Goal: Transaction & Acquisition: Purchase product/service

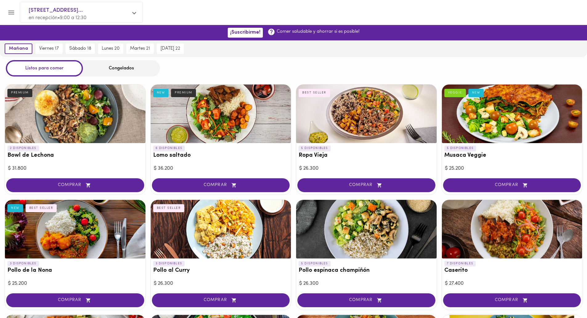
click at [124, 66] on div "Congelados" at bounding box center [121, 68] width 77 height 16
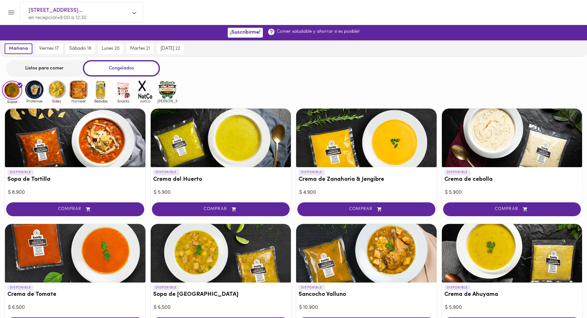
click at [77, 96] on img at bounding box center [79, 90] width 20 height 20
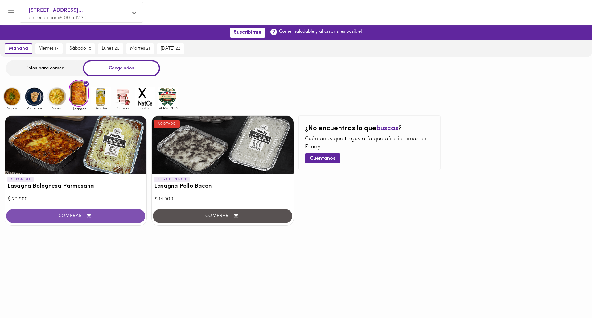
click at [77, 215] on span "COMPRAR" at bounding box center [76, 215] width 124 height 5
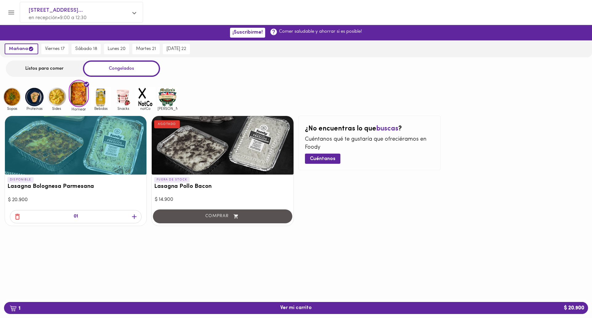
click at [59, 100] on img at bounding box center [57, 97] width 20 height 20
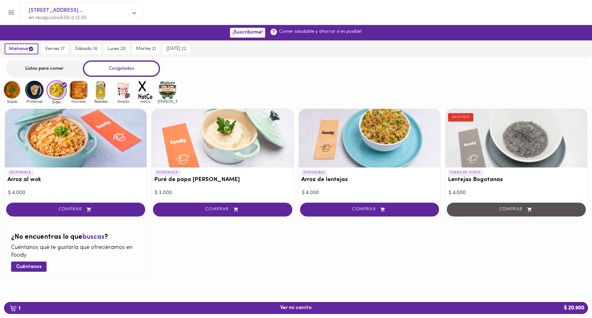
click at [58, 160] on div at bounding box center [75, 138] width 141 height 59
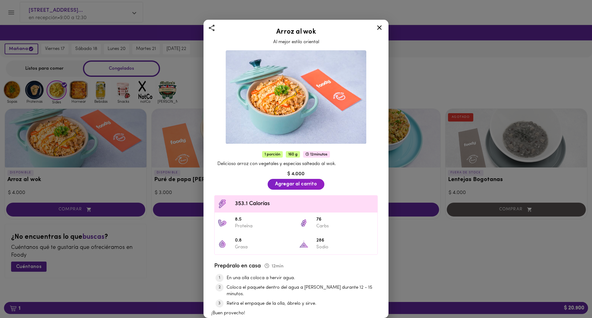
click at [378, 28] on icon at bounding box center [379, 27] width 5 height 5
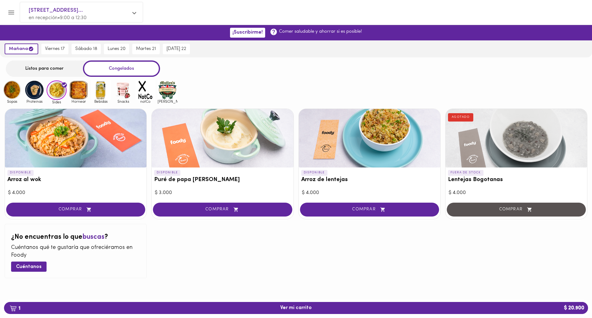
click at [367, 140] on div at bounding box center [369, 138] width 141 height 59
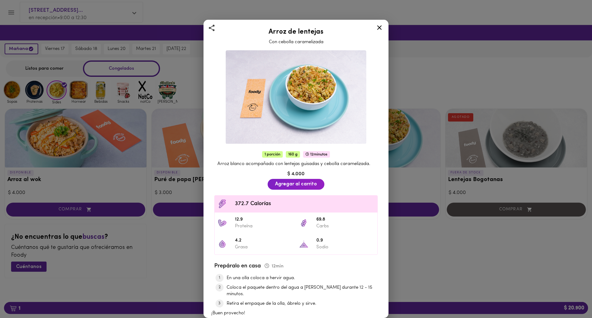
click at [378, 30] on icon at bounding box center [379, 28] width 8 height 8
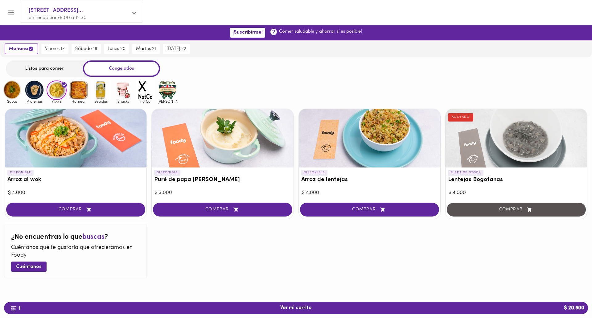
click at [34, 95] on img at bounding box center [34, 90] width 20 height 20
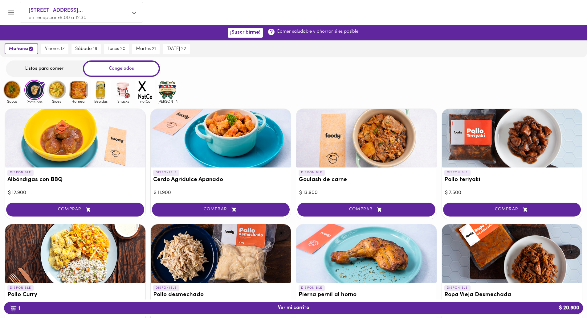
click at [40, 68] on div "Listos para comer" at bounding box center [44, 68] width 77 height 16
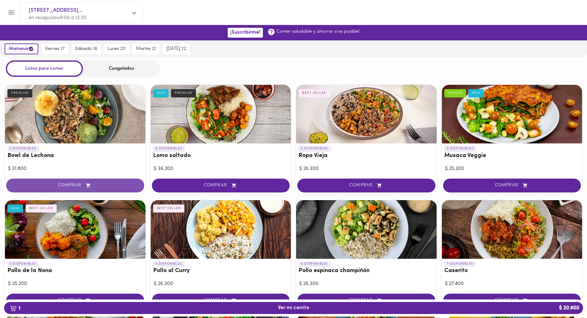
click at [75, 183] on span "COMPRAR" at bounding box center [75, 185] width 123 height 5
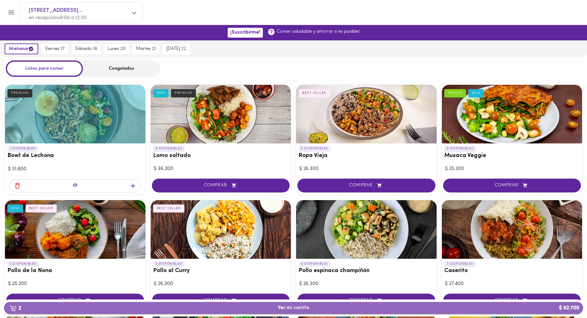
click at [290, 306] on span "2 Ver mi carrito $ 52.700" at bounding box center [293, 308] width 31 height 6
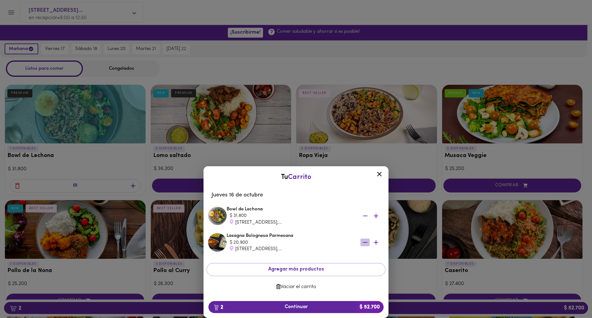
click at [363, 243] on icon "button" at bounding box center [365, 242] width 5 height 1
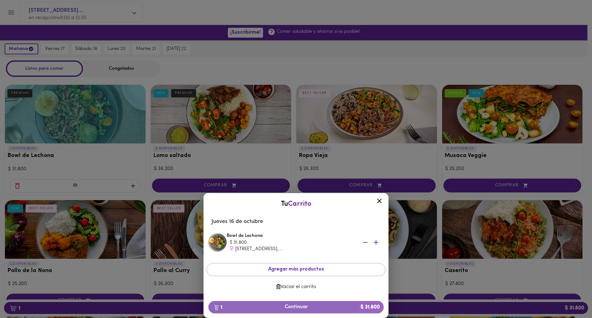
click at [295, 310] on span "1 Continuar $ 31.800" at bounding box center [295, 307] width 165 height 6
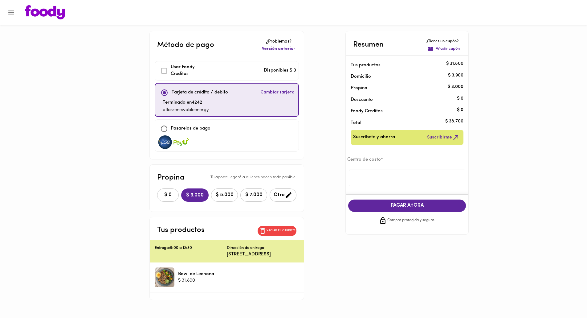
click at [161, 196] on span "$ 0" at bounding box center [168, 195] width 14 height 6
click at [375, 175] on input "text" at bounding box center [407, 178] width 117 height 17
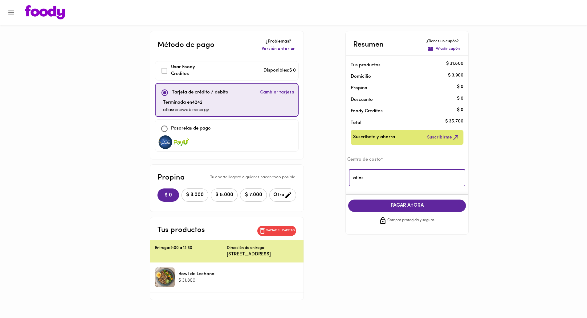
type input "atlas"
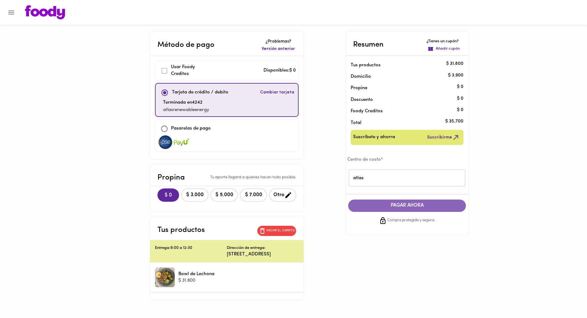
click at [402, 207] on span "PAGAR AHORA" at bounding box center [406, 206] width 105 height 6
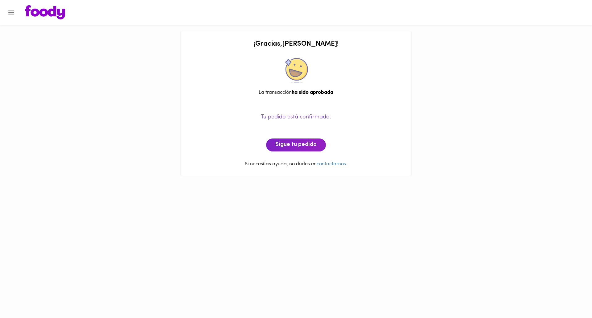
click at [465, 97] on div "¡ Gracias , [PERSON_NAME] ! La transacción ha sido aprobada Tu pedido está conf…" at bounding box center [296, 91] width 592 height 182
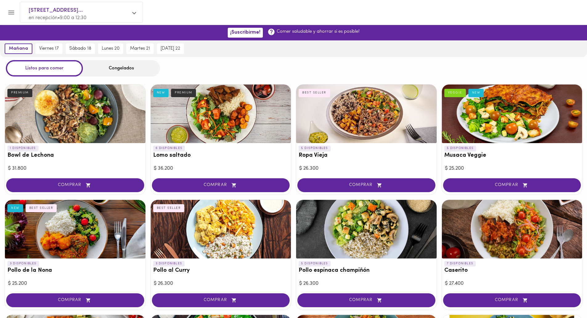
drag, startPoint x: 466, startPoint y: 96, endPoint x: 333, endPoint y: 54, distance: 139.6
click at [333, 54] on div "[DATE] [DATE] 17 [DATE] 18 [DATE] 20 [DATE] 21 [DATE] 22" at bounding box center [293, 48] width 587 height 17
